Goal: Navigation & Orientation: Find specific page/section

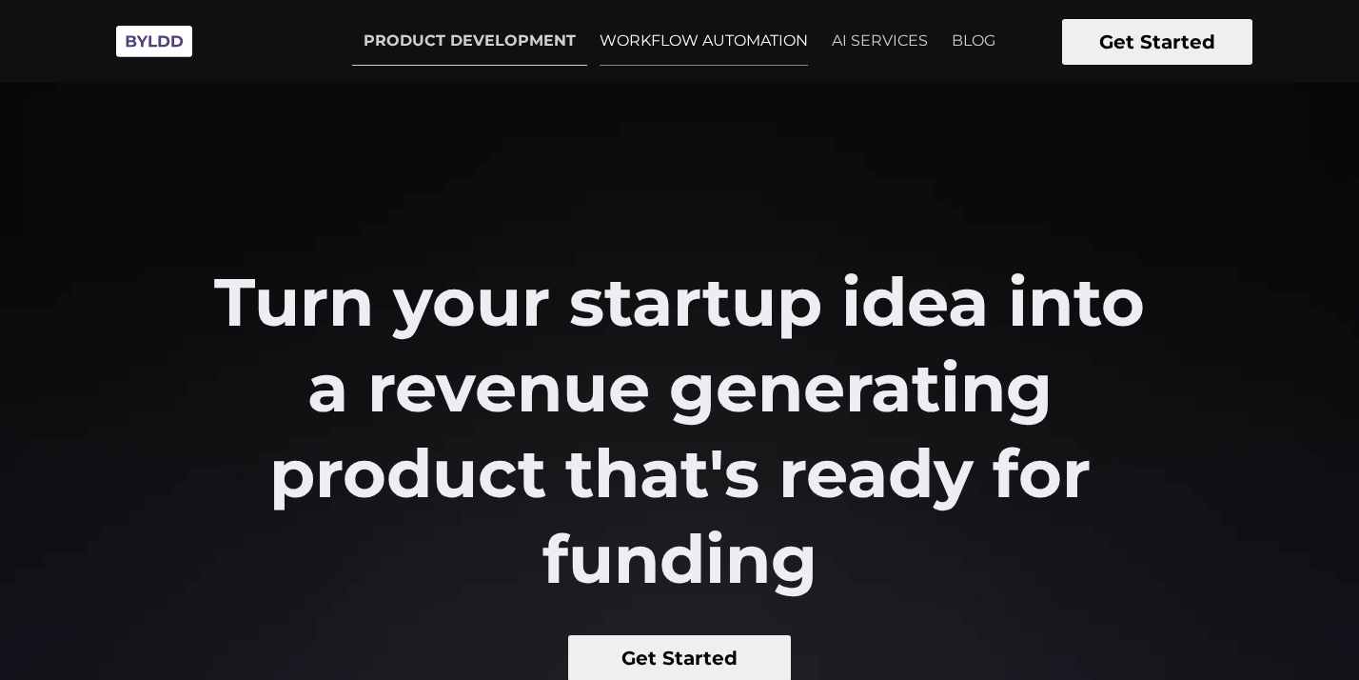
click at [676, 42] on link "WORKFLOW AUTOMATION" at bounding box center [703, 41] width 231 height 48
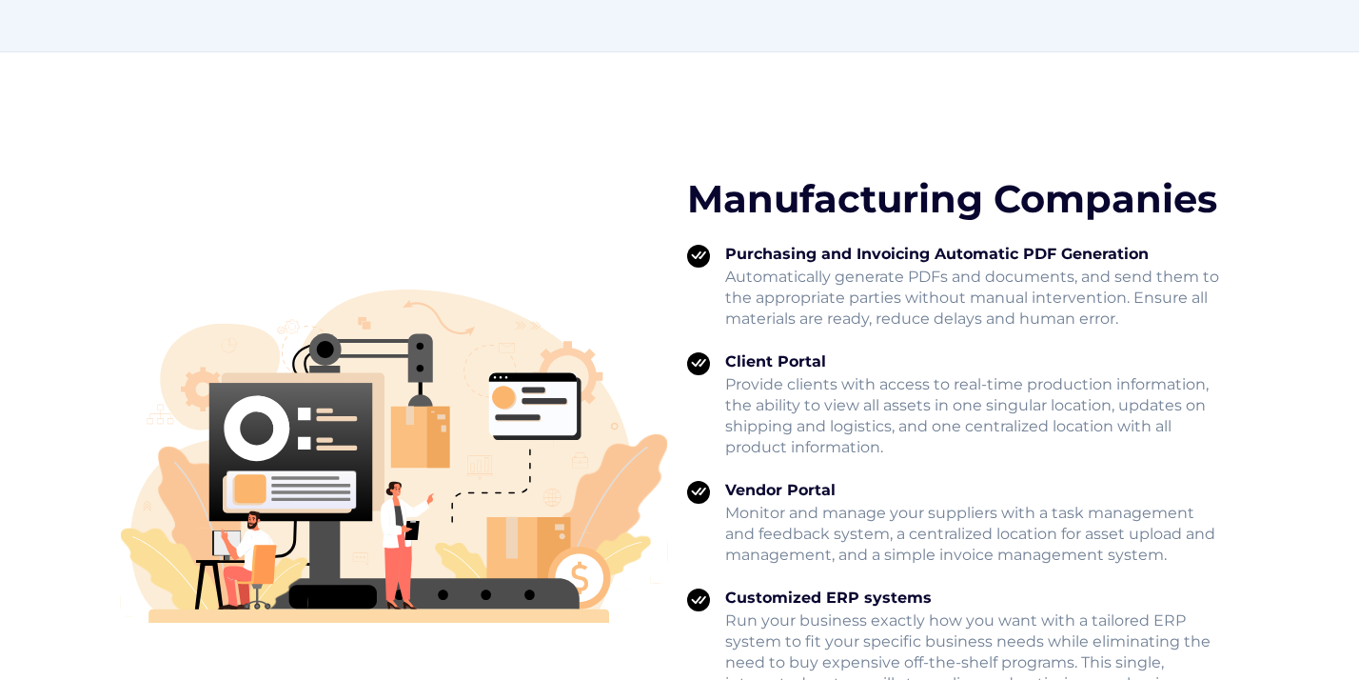
scroll to position [2610, 0]
